Goal: Task Accomplishment & Management: Manage account settings

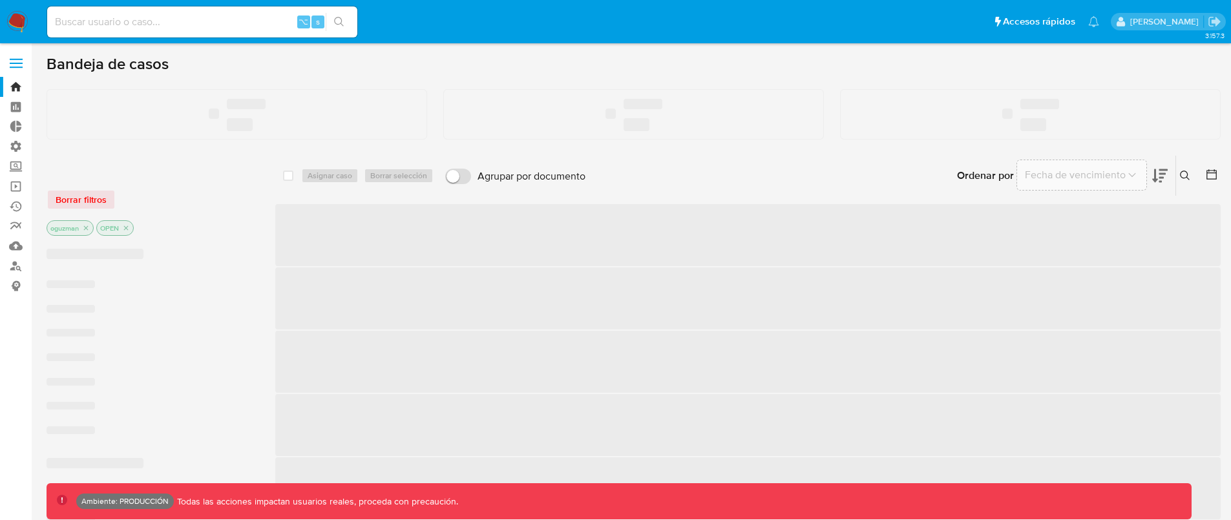
click at [12, 56] on label at bounding box center [16, 63] width 32 height 27
click at [0, 0] on input "checkbox" at bounding box center [0, 0] width 0 height 0
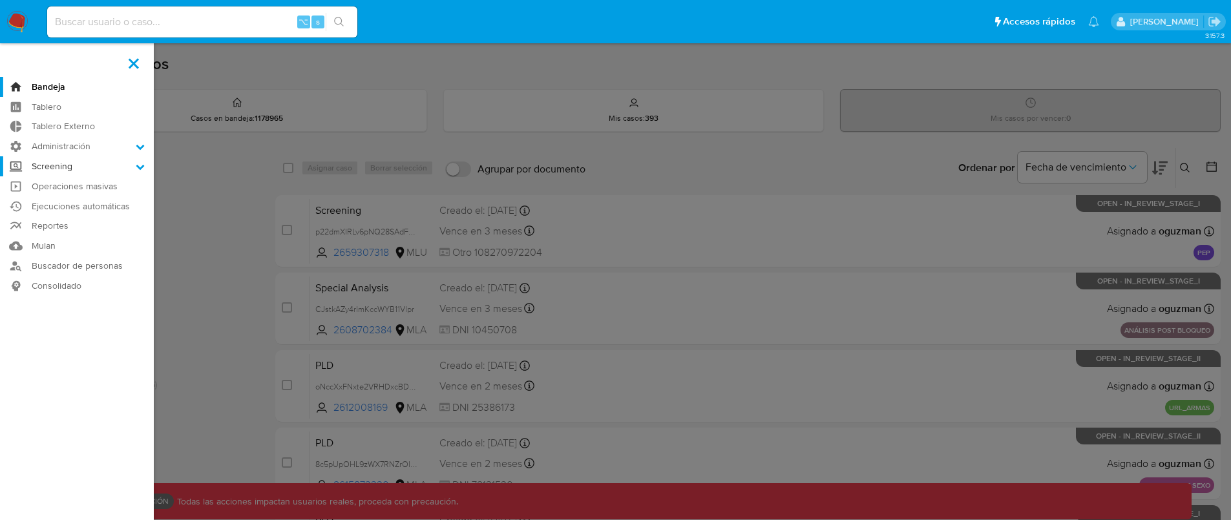
click at [81, 166] on label "Screening" at bounding box center [77, 166] width 154 height 20
click at [0, 0] on input "Screening" at bounding box center [0, 0] width 0 height 0
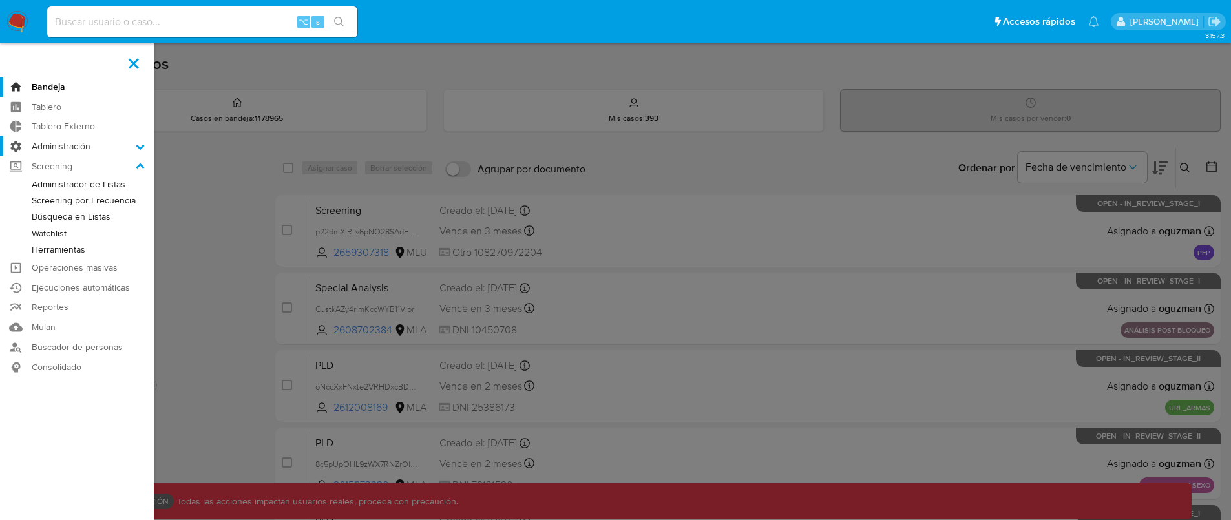
click at [80, 145] on label "Administración" at bounding box center [77, 146] width 154 height 20
click at [0, 0] on input "Administración" at bounding box center [0, 0] width 0 height 0
click at [65, 181] on link "Roles" at bounding box center [77, 181] width 154 height 16
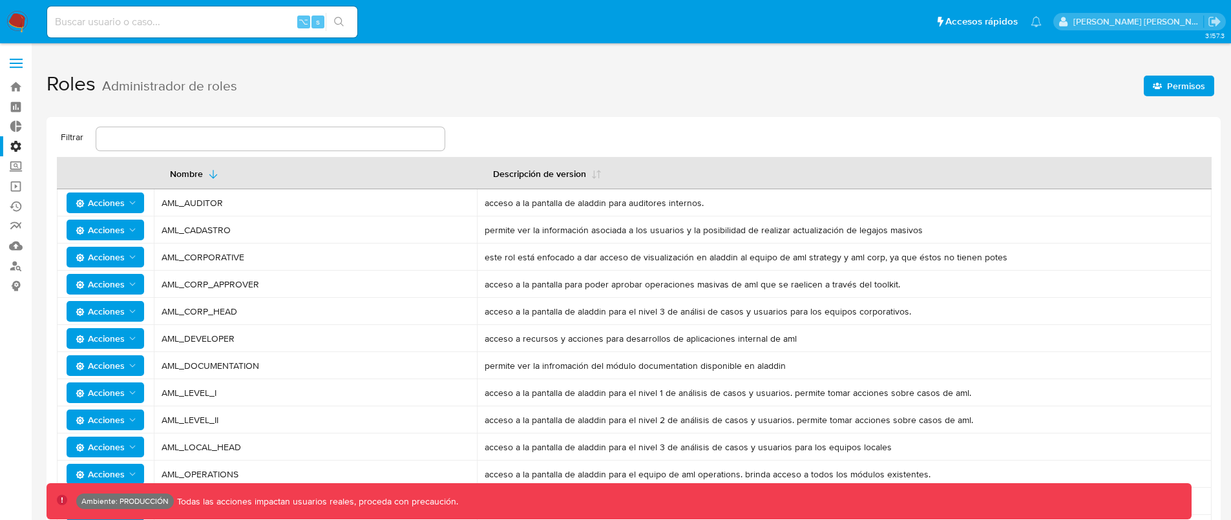
click at [1153, 94] on span "Permisos" at bounding box center [1179, 86] width 52 height 18
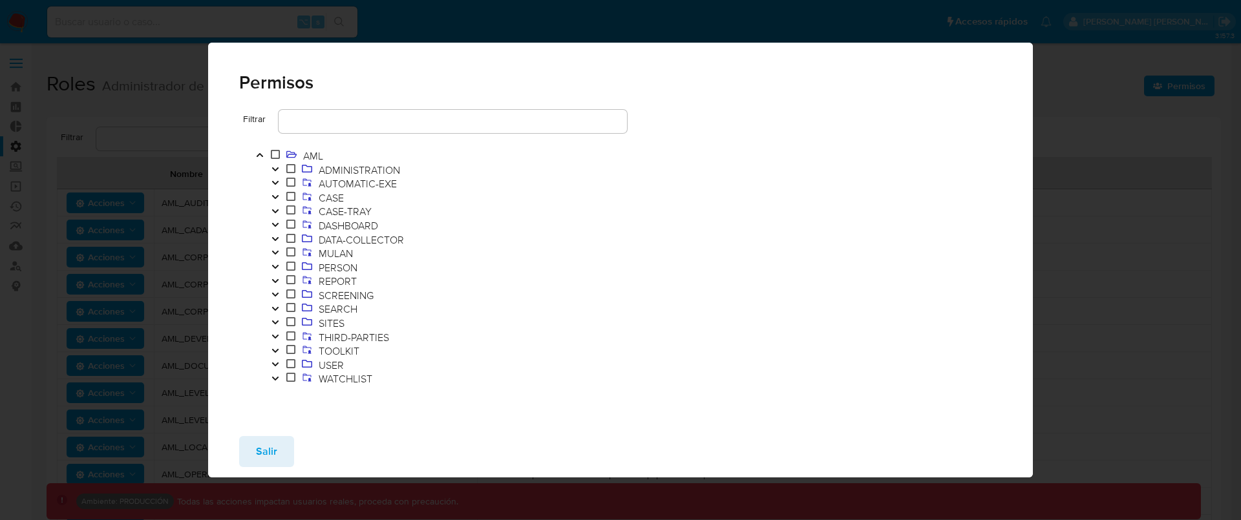
click at [274, 361] on icon "Toggle" at bounding box center [275, 365] width 9 height 8
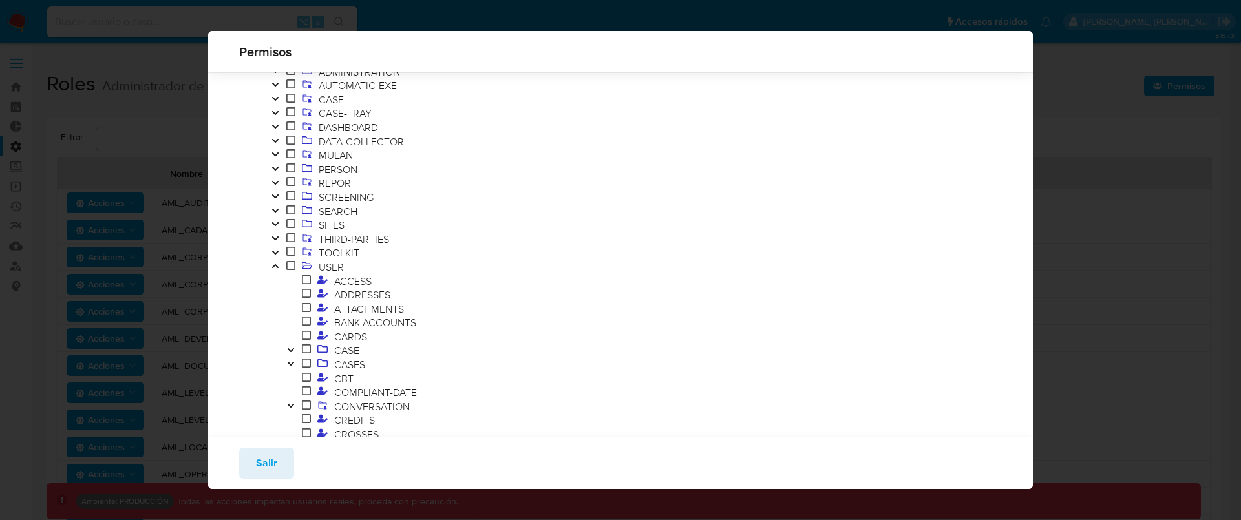
click at [294, 361] on icon "Toggle" at bounding box center [290, 364] width 9 height 8
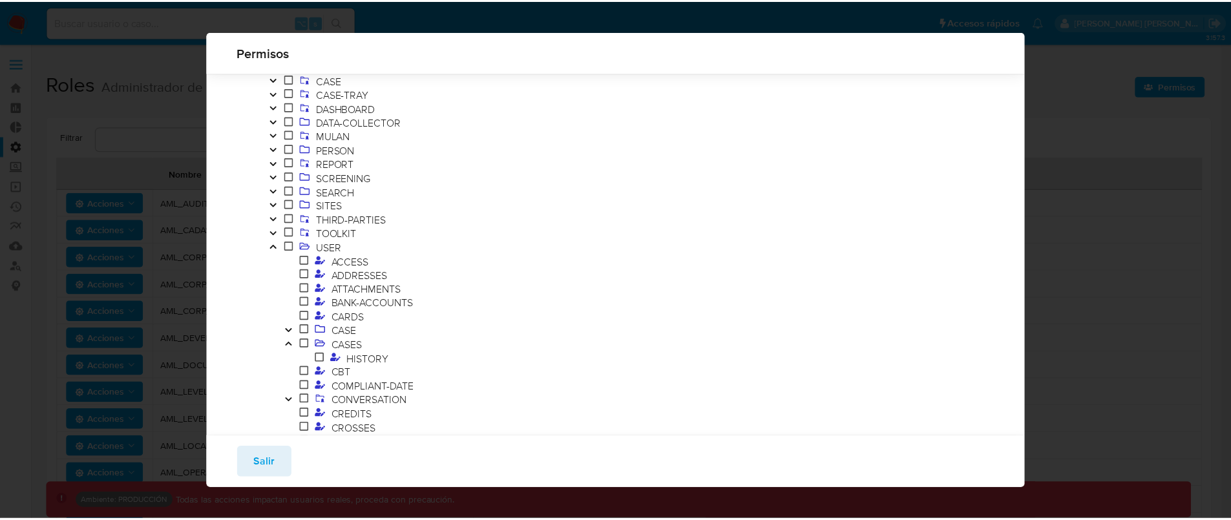
scroll to position [87, 0]
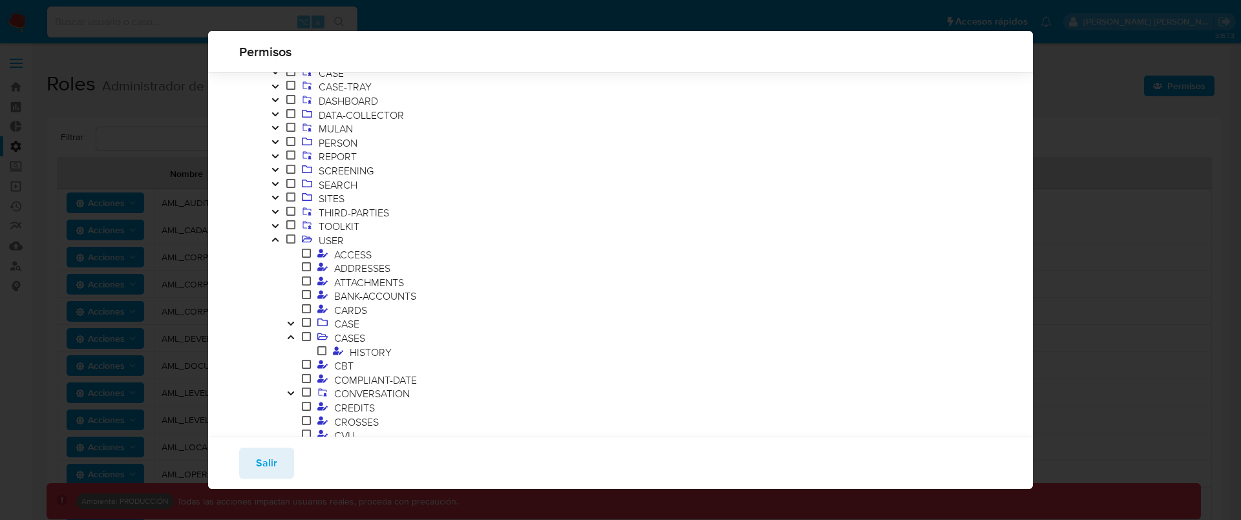
click at [1101, 119] on div "Permisos Filtrar AML ADMINISTRATION AUTOMATIC-EXE CASE CASE-TRAY DASHBOARD DATA…" at bounding box center [620, 260] width 1241 height 520
click at [307, 447] on div "Salir" at bounding box center [620, 463] width 825 height 52
click at [274, 468] on button "Salir" at bounding box center [266, 463] width 55 height 31
